Goal: Find specific page/section: Find specific page/section

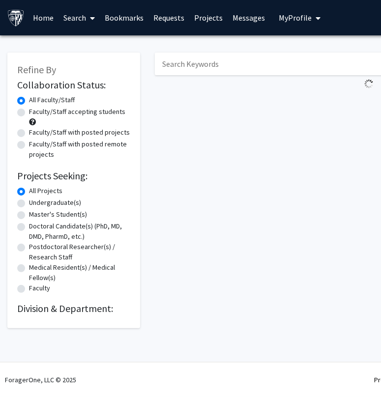
click at [207, 71] on input "Search Keywords" at bounding box center [348, 64] width 386 height 23
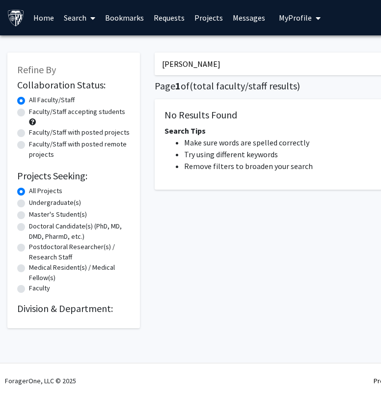
drag, startPoint x: 183, startPoint y: 64, endPoint x: 147, endPoint y: 65, distance: 35.9
click at [147, 65] on div "Refine By Collaboration Status: Collaboration Status All Faculty/Staff Collabor…" at bounding box center [294, 185] width 589 height 285
type input "kobilarov"
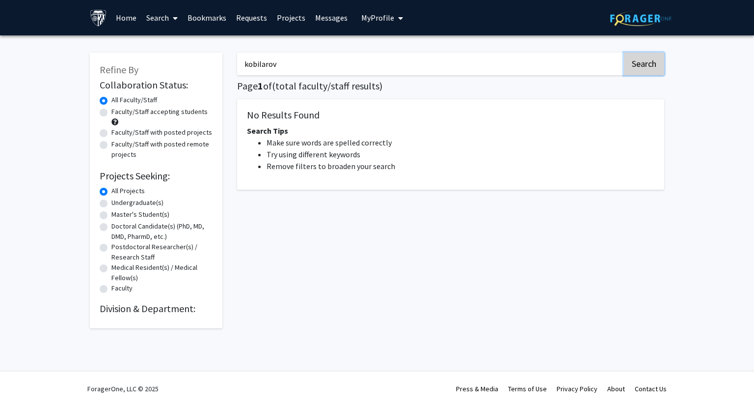
click at [380, 70] on button "Search" at bounding box center [644, 64] width 40 height 23
click at [380, 92] on div "Refine By Collaboration Status: Collaboration Status All Faculty/Staff Collabor…" at bounding box center [377, 192] width 754 height 315
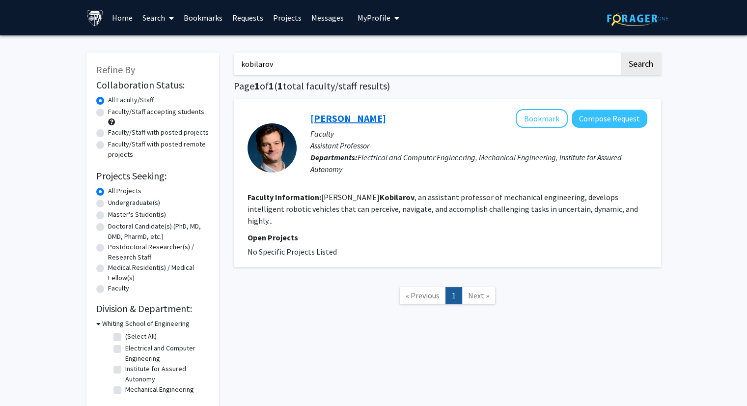
click at [352, 116] on link "[PERSON_NAME]" at bounding box center [348, 118] width 76 height 12
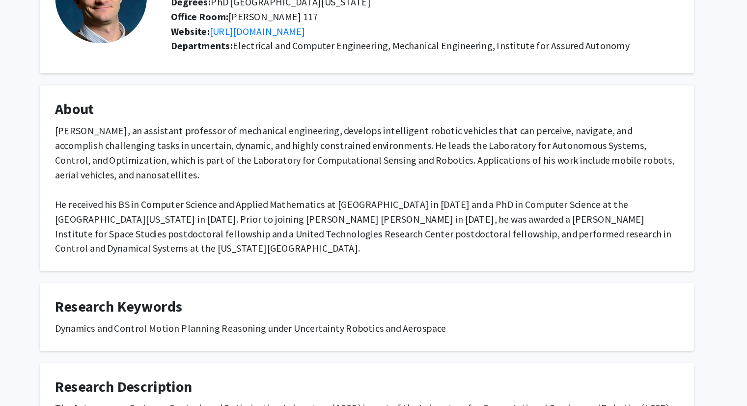
scroll to position [47, 0]
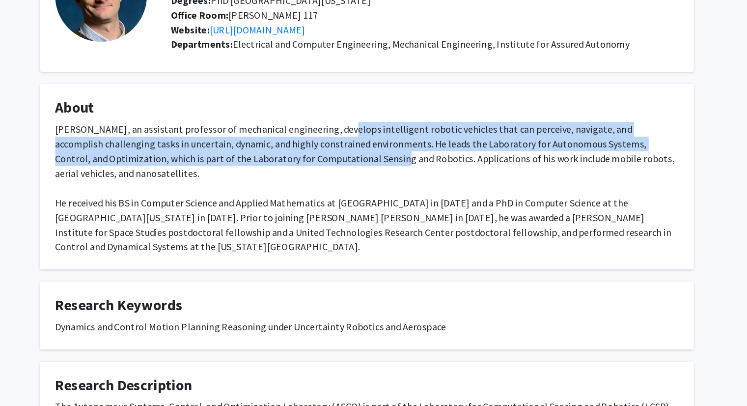
drag, startPoint x: 346, startPoint y: 152, endPoint x: 347, endPoint y: 179, distance: 26.5
click at [347, 179] on div "[PERSON_NAME], an assistant professor of mechanical engineering, develops intel…" at bounding box center [373, 199] width 501 height 106
drag, startPoint x: 340, startPoint y: 152, endPoint x: 330, endPoint y: 173, distance: 23.9
click at [330, 173] on div "[PERSON_NAME], an assistant professor of mechanical engineering, develops intel…" at bounding box center [373, 199] width 501 height 106
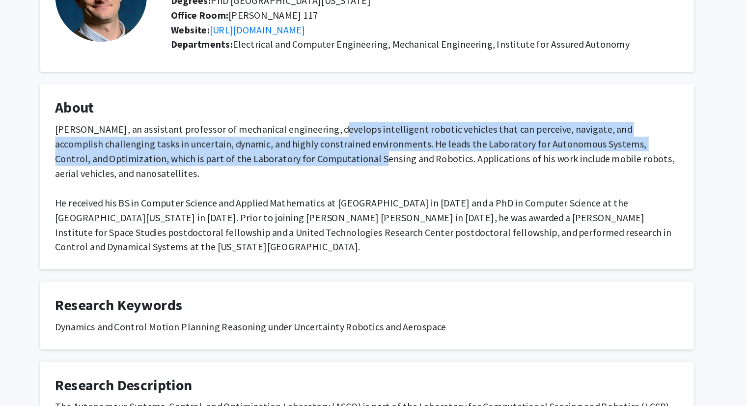
click at [330, 173] on div "[PERSON_NAME], an assistant professor of mechanical engineering, develops intel…" at bounding box center [373, 199] width 501 height 106
drag, startPoint x: 332, startPoint y: 177, endPoint x: 340, endPoint y: 154, distance: 24.8
click at [340, 154] on div "[PERSON_NAME], an assistant professor of mechanical engineering, develops intel…" at bounding box center [373, 199] width 501 height 106
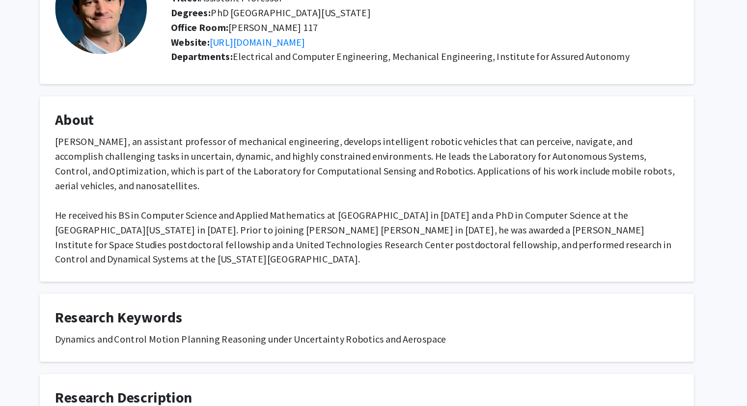
scroll to position [47, 0]
